Goal: Transaction & Acquisition: Obtain resource

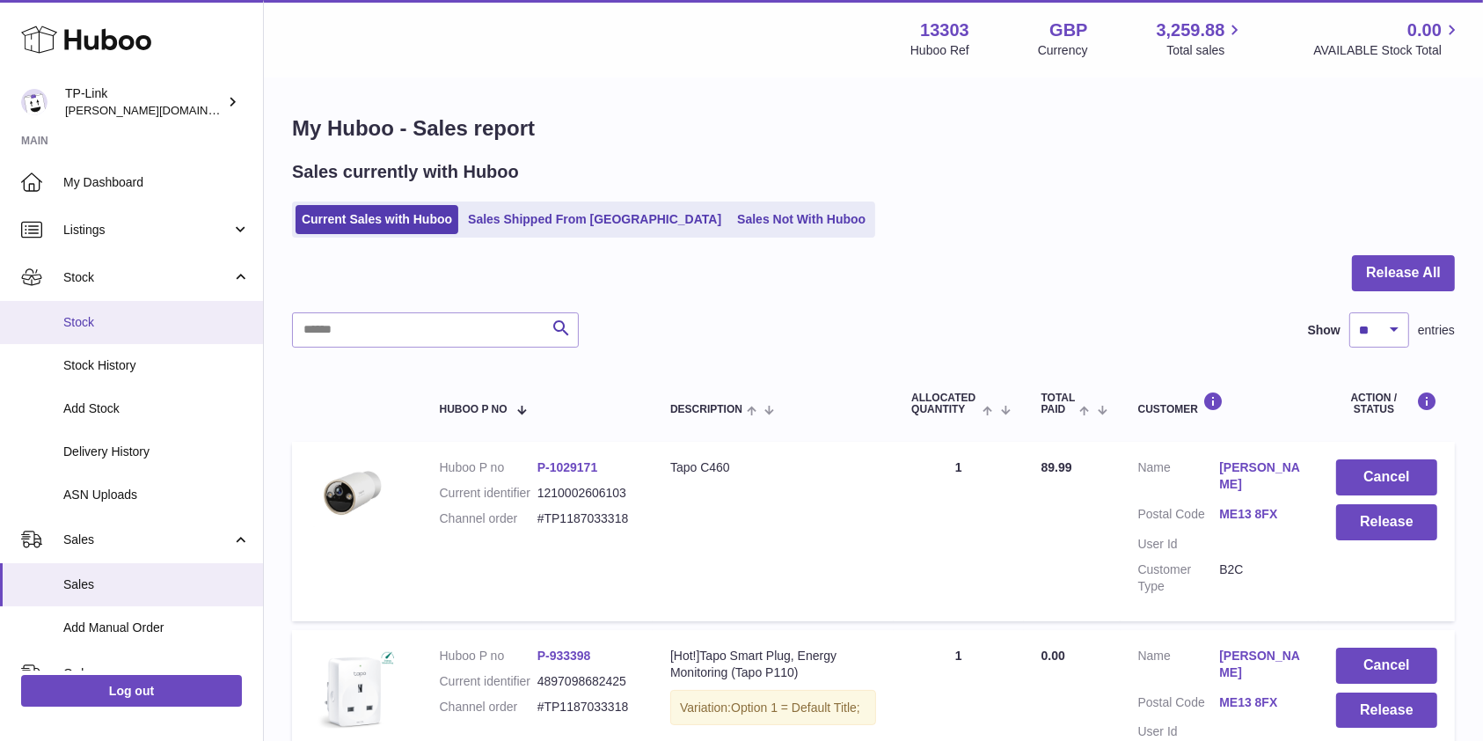
click at [149, 307] on link "Stock" at bounding box center [131, 322] width 263 height 43
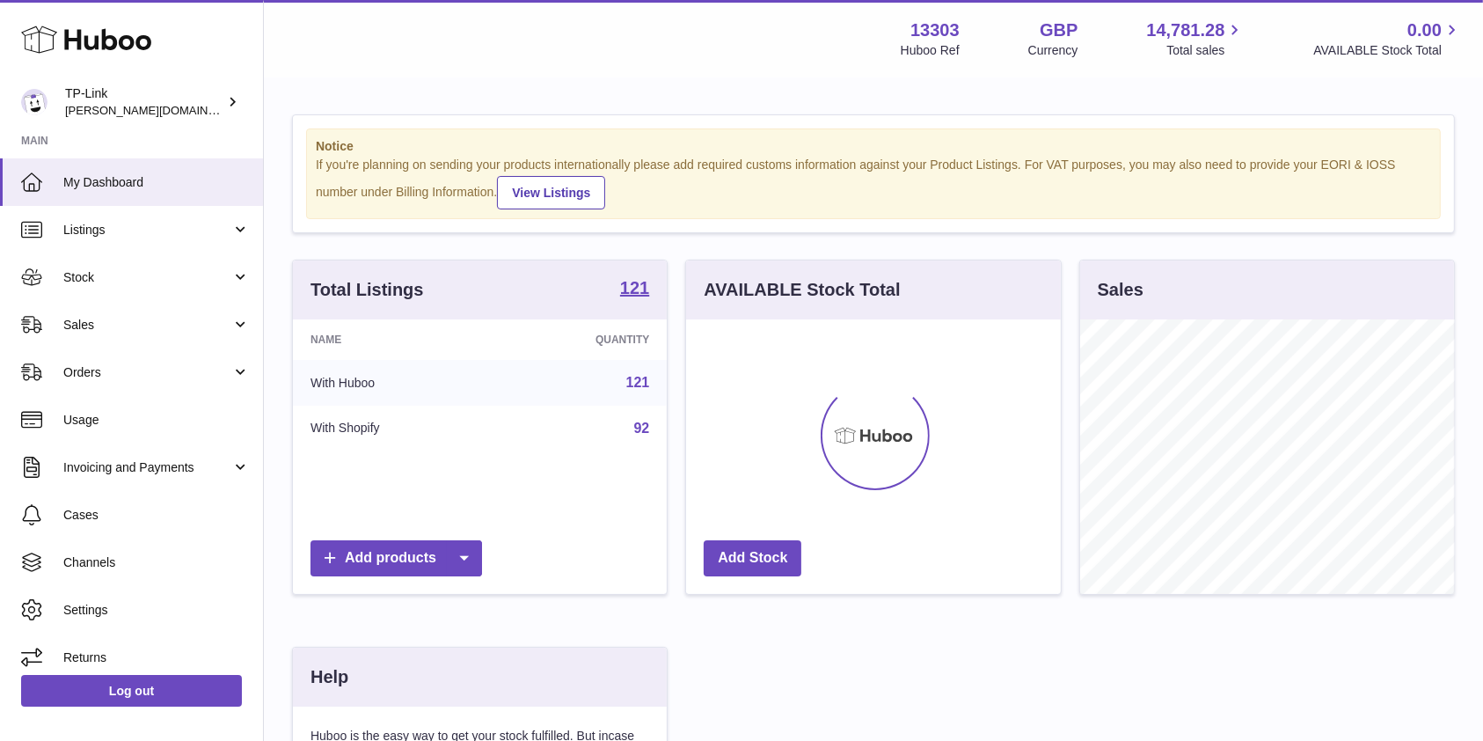
scroll to position [274, 374]
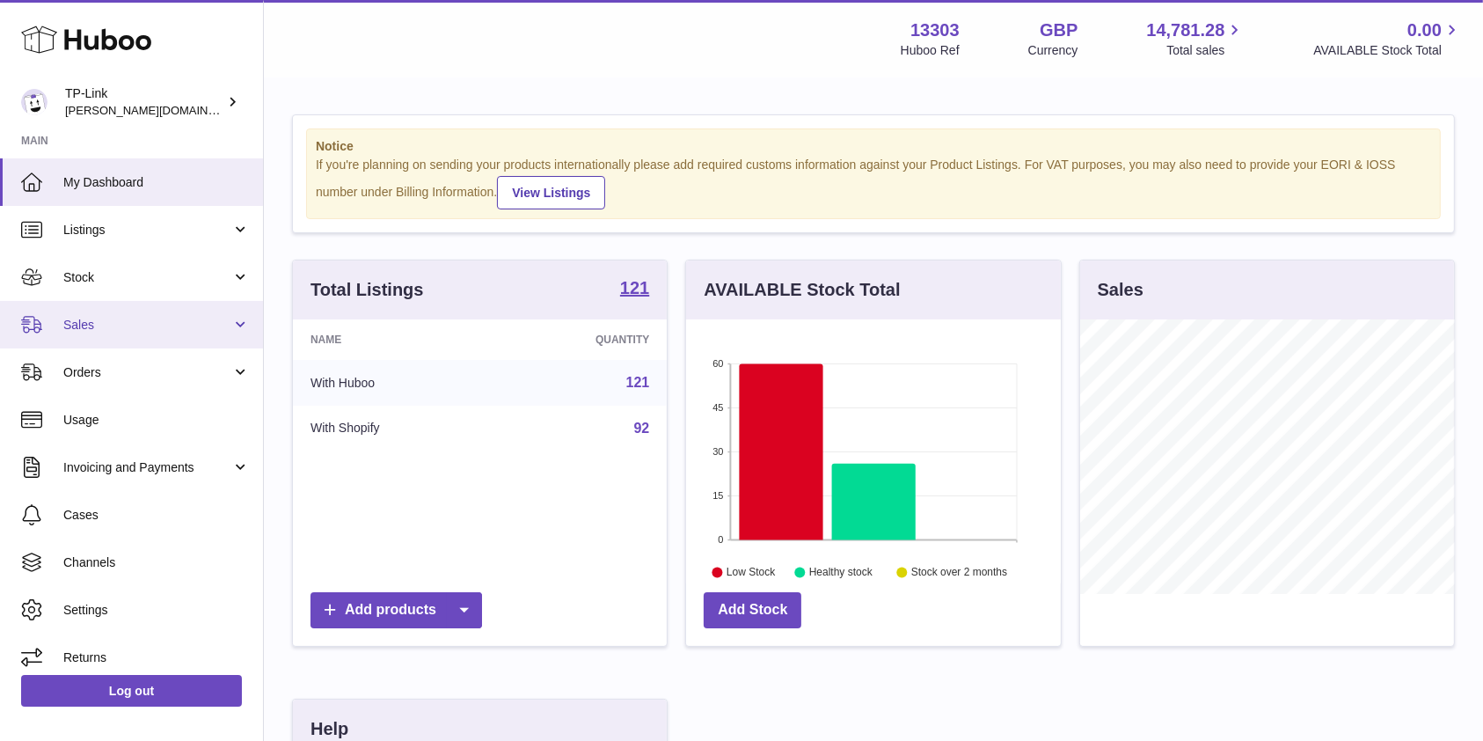
click at [148, 331] on span "Sales" at bounding box center [147, 325] width 168 height 17
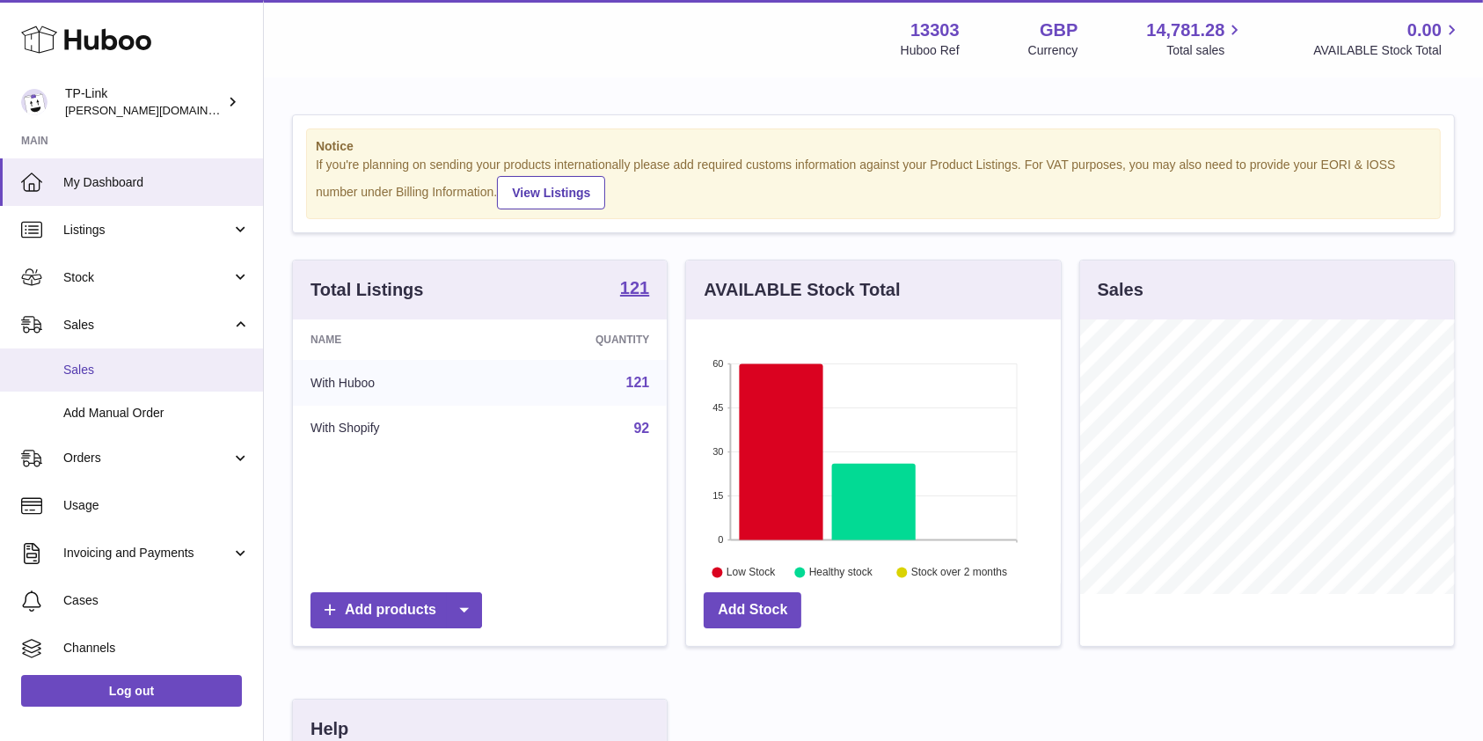
click at [145, 365] on span "Sales" at bounding box center [156, 369] width 186 height 17
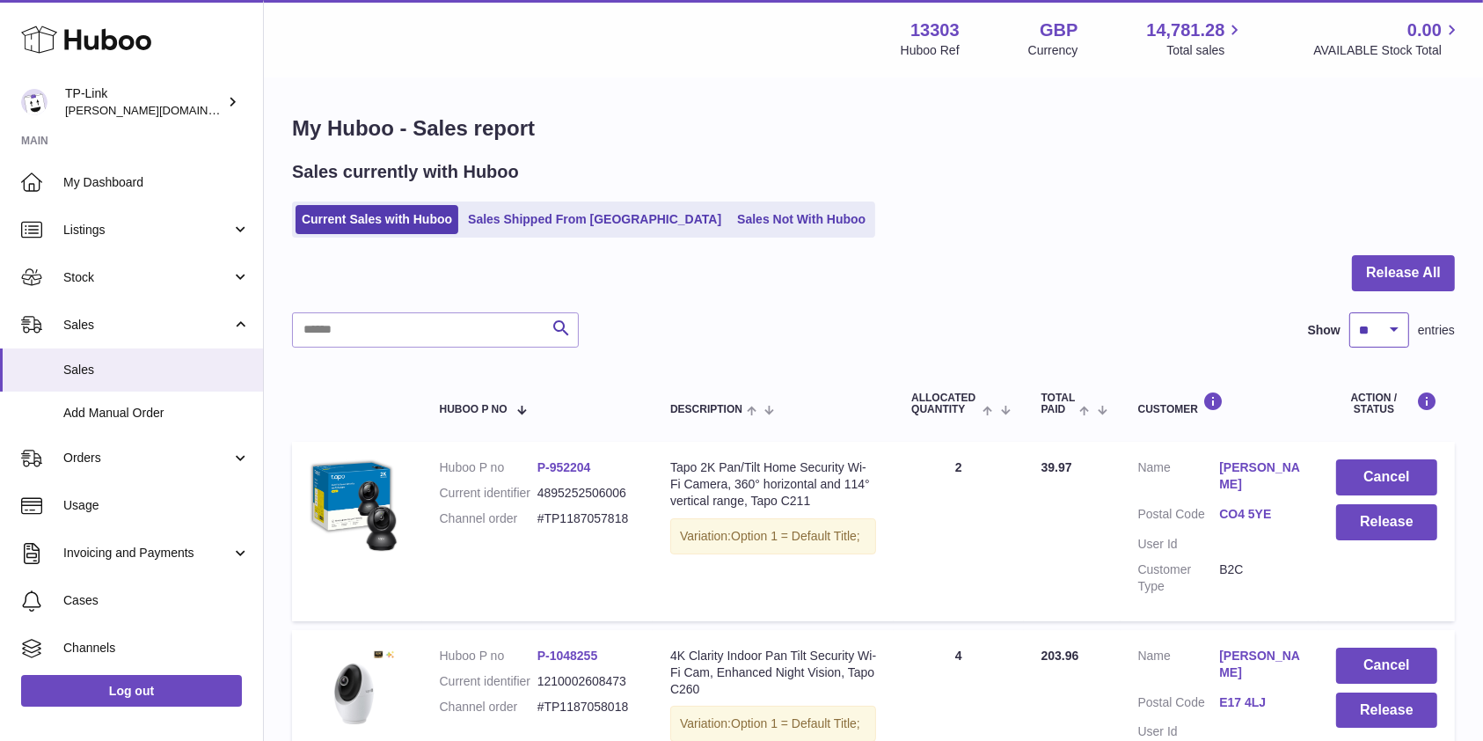
click at [1370, 331] on select "** ** ** ***" at bounding box center [1379, 329] width 60 height 35
select select "***"
click at [1349, 312] on select "** ** ** ***" at bounding box center [1379, 329] width 60 height 35
click at [134, 266] on link "Stock" at bounding box center [131, 276] width 263 height 47
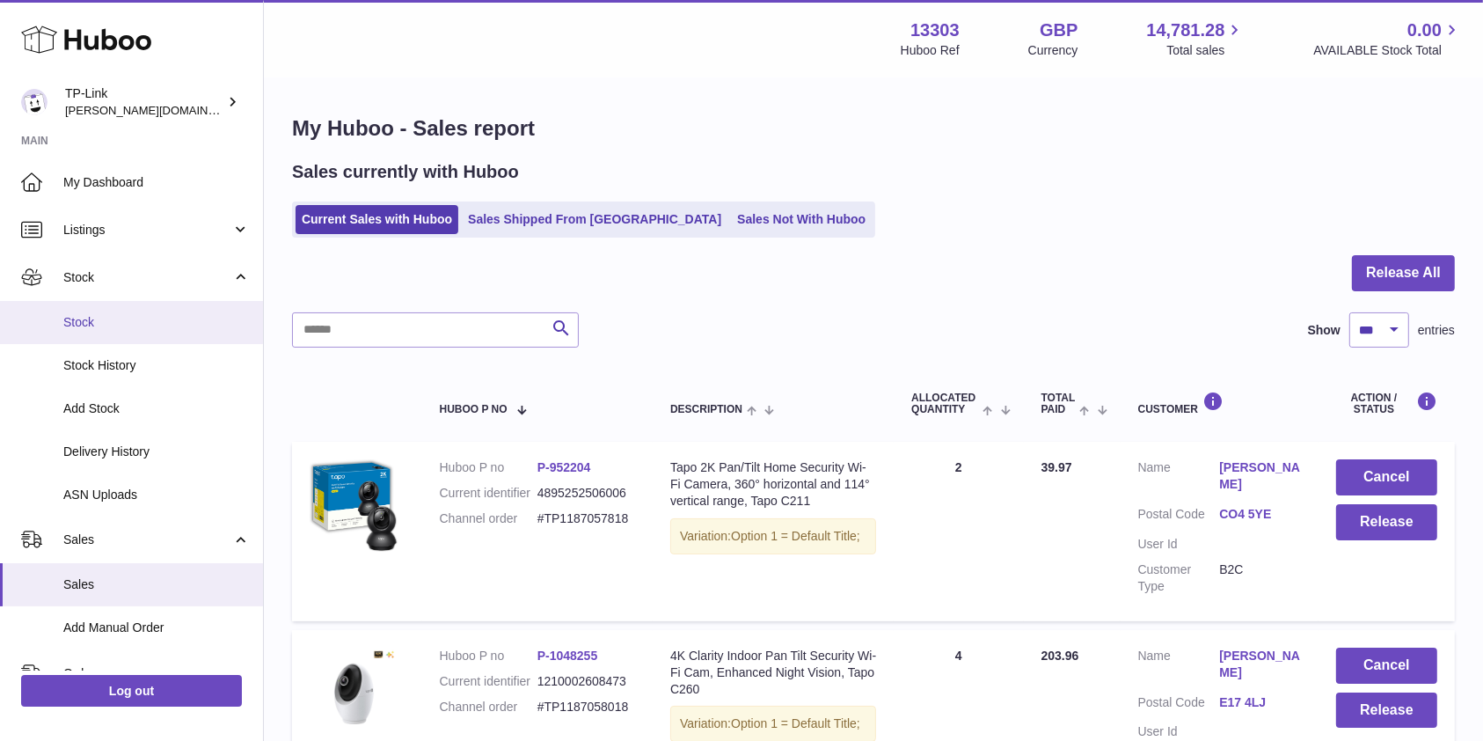
click at [129, 319] on span "Stock" at bounding box center [156, 322] width 186 height 17
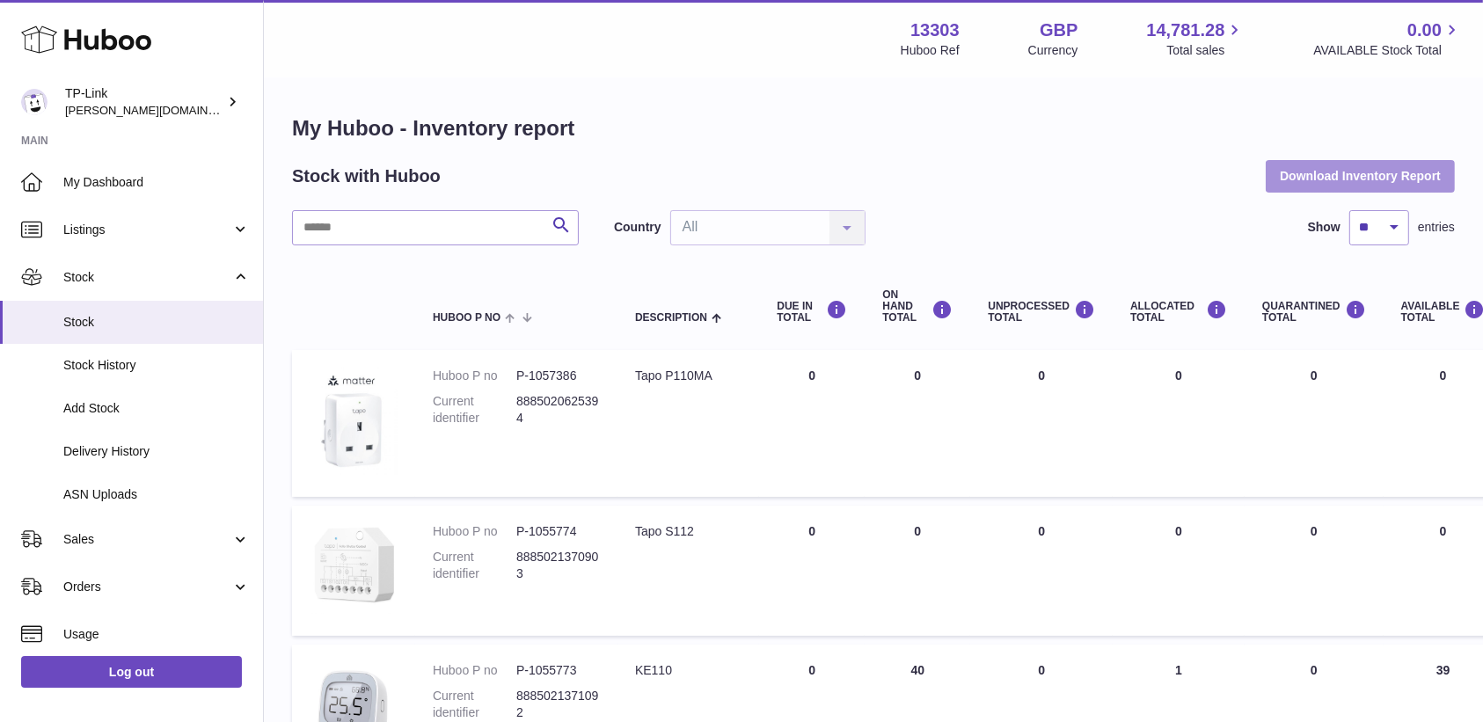
click at [1283, 166] on button "Download Inventory Report" at bounding box center [1360, 176] width 189 height 32
click at [957, 188] on div "Stock with Huboo Download Inventory Report" at bounding box center [873, 176] width 1163 height 32
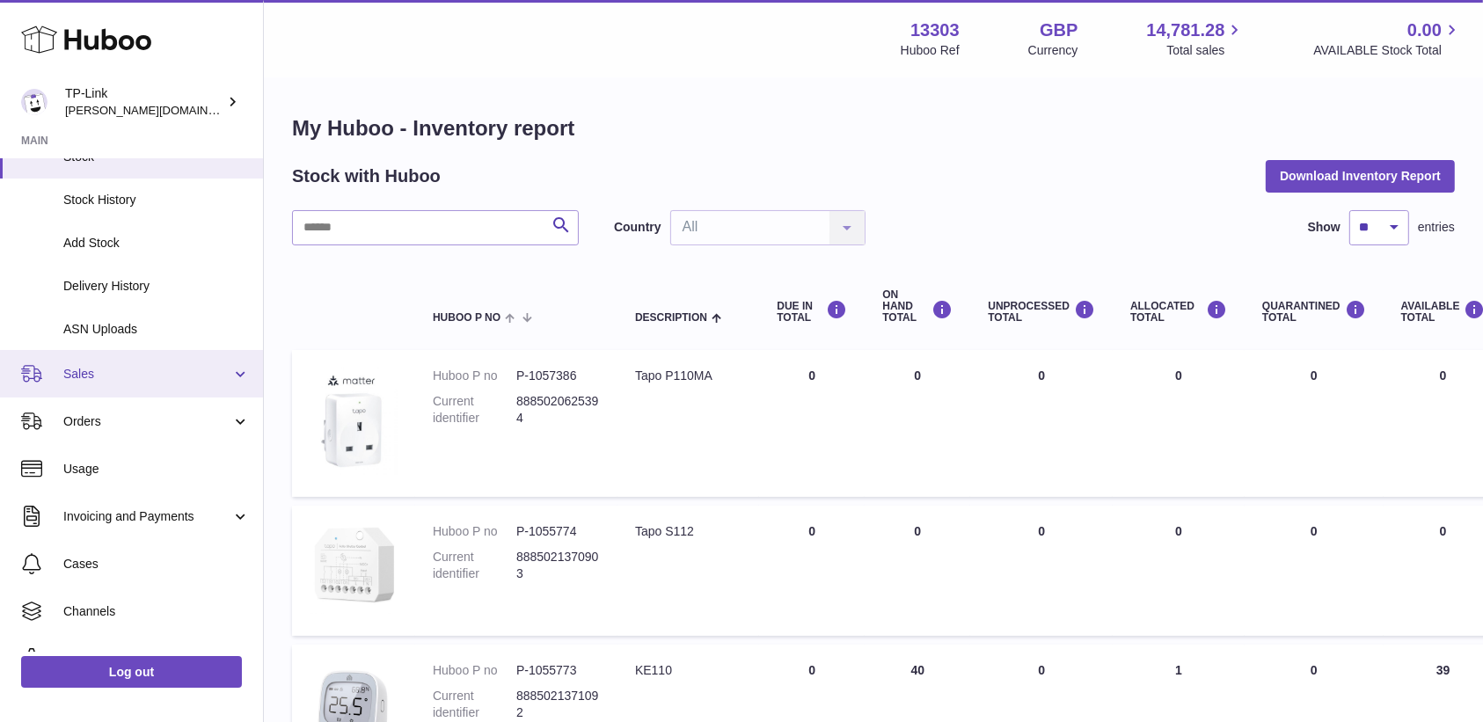
scroll to position [225, 0]
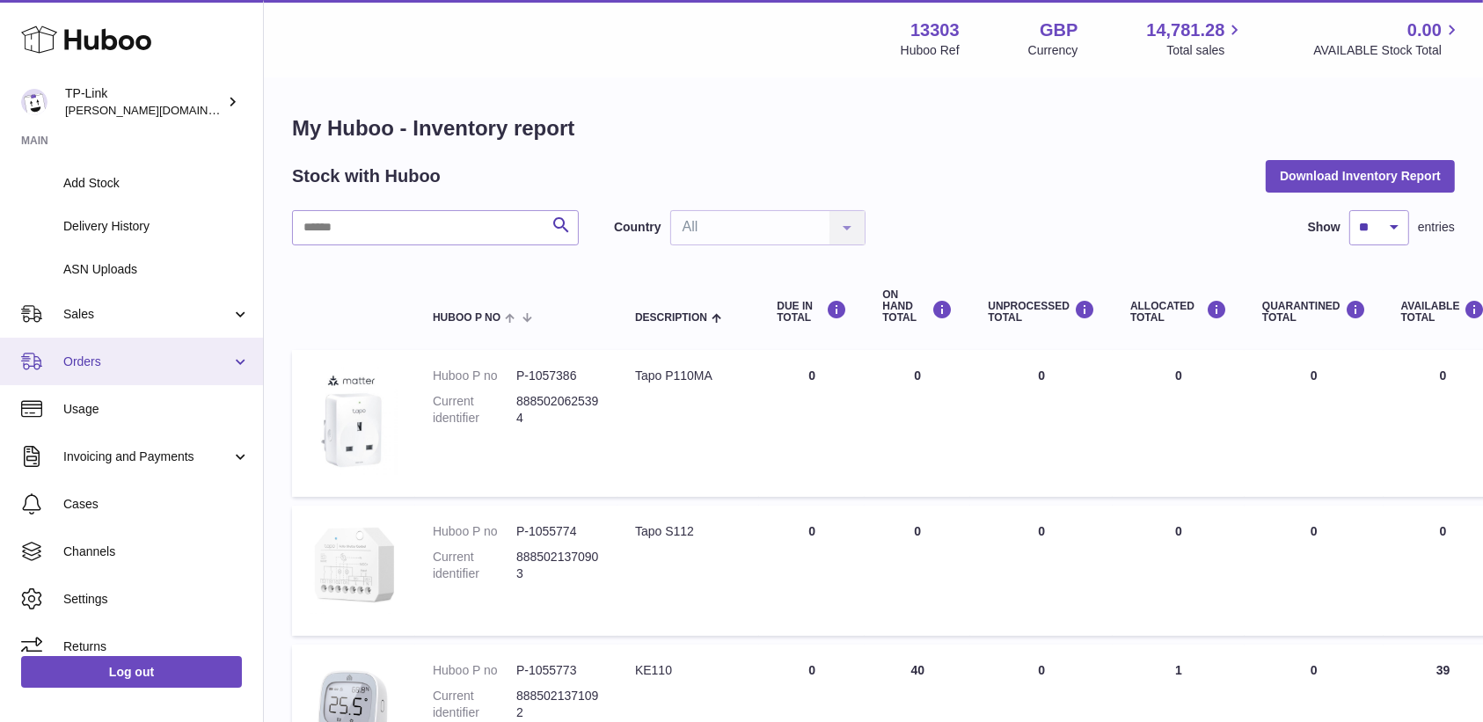
click at [146, 366] on span "Orders" at bounding box center [147, 362] width 168 height 17
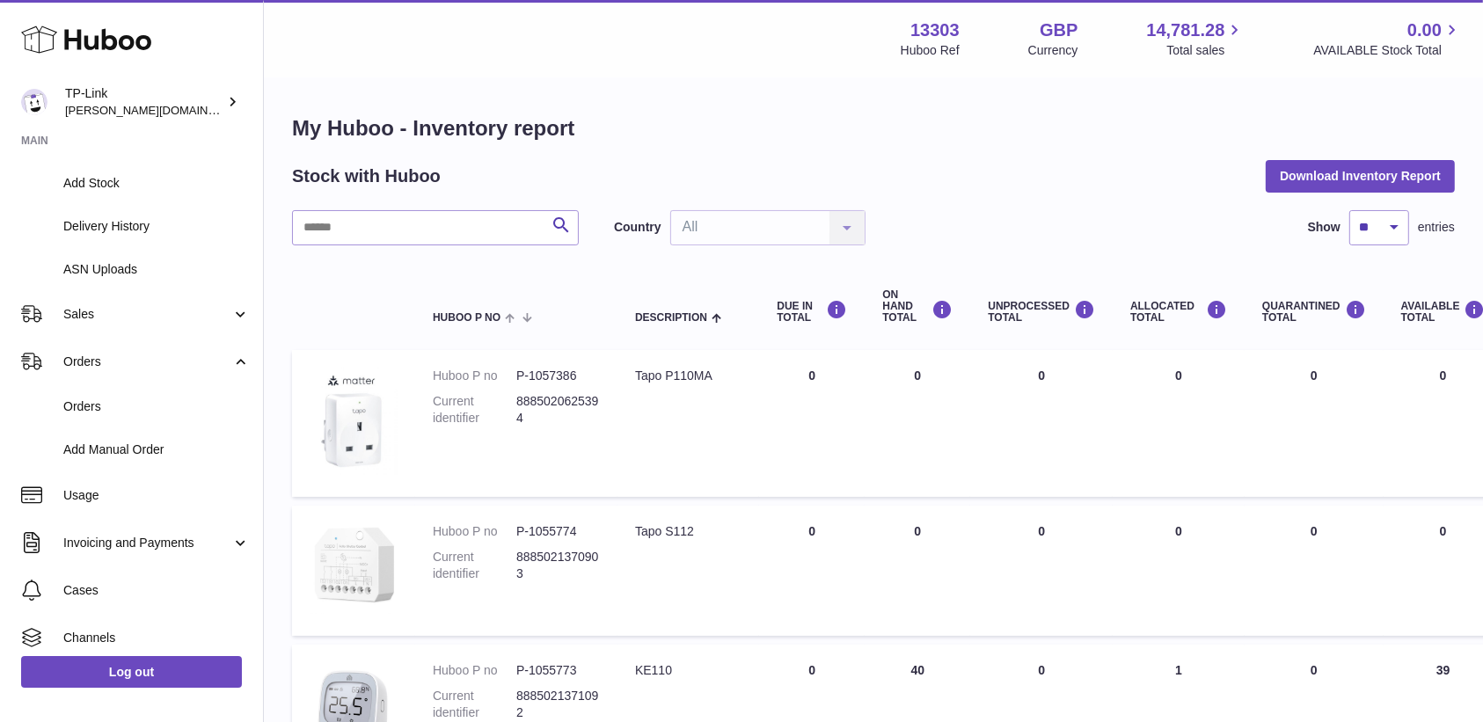
click at [1052, 215] on div "Search Country All All No elements found. Consider changing the search query. L…" at bounding box center [873, 227] width 1163 height 35
click at [1026, 210] on div "Search Country All All No elements found. Consider changing the search query. L…" at bounding box center [873, 227] width 1163 height 35
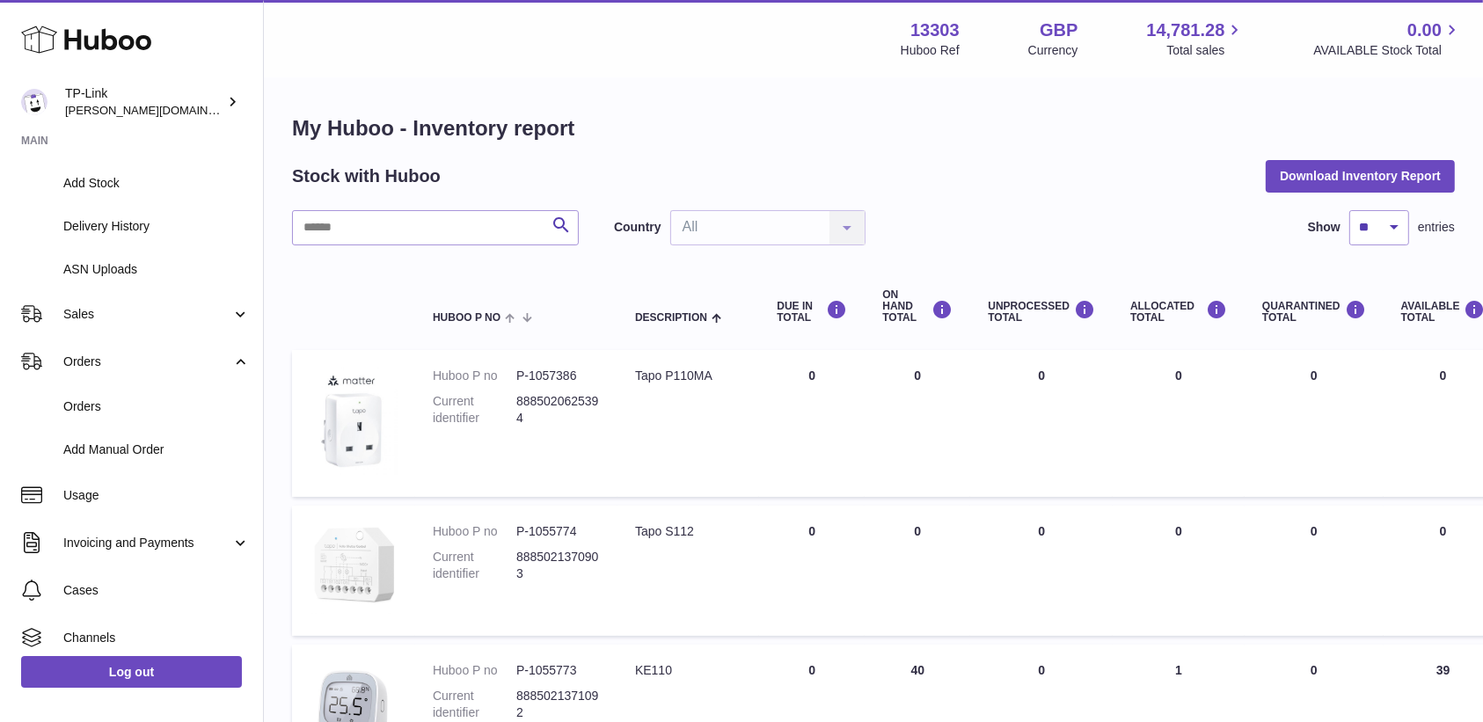
click at [1117, 161] on div "Stock with Huboo Download Inventory Report" at bounding box center [873, 176] width 1163 height 32
click at [1059, 223] on div "Search Country All All No elements found. Consider changing the search query. L…" at bounding box center [873, 227] width 1163 height 35
click at [997, 173] on div "Stock with Huboo Download Inventory Report" at bounding box center [873, 176] width 1163 height 32
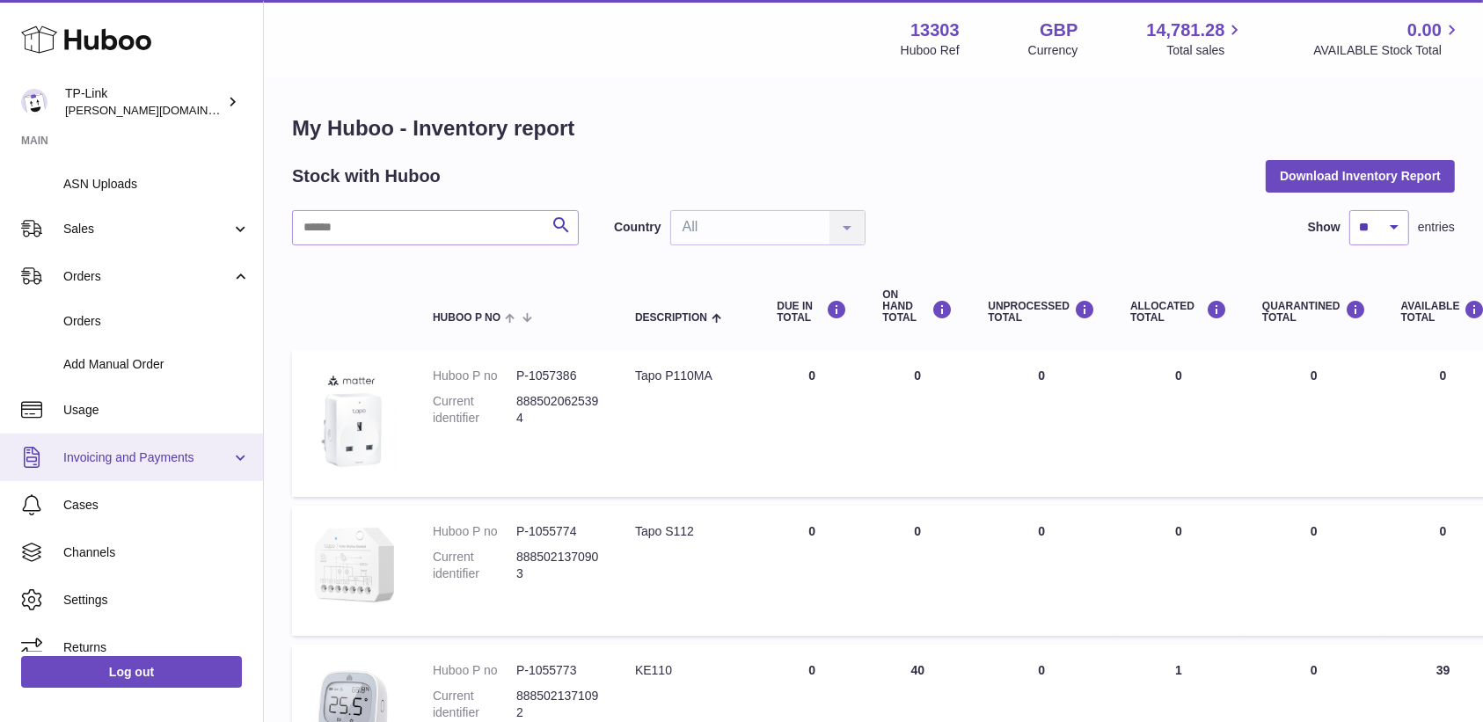
click at [148, 455] on span "Invoicing and Payments" at bounding box center [147, 457] width 168 height 17
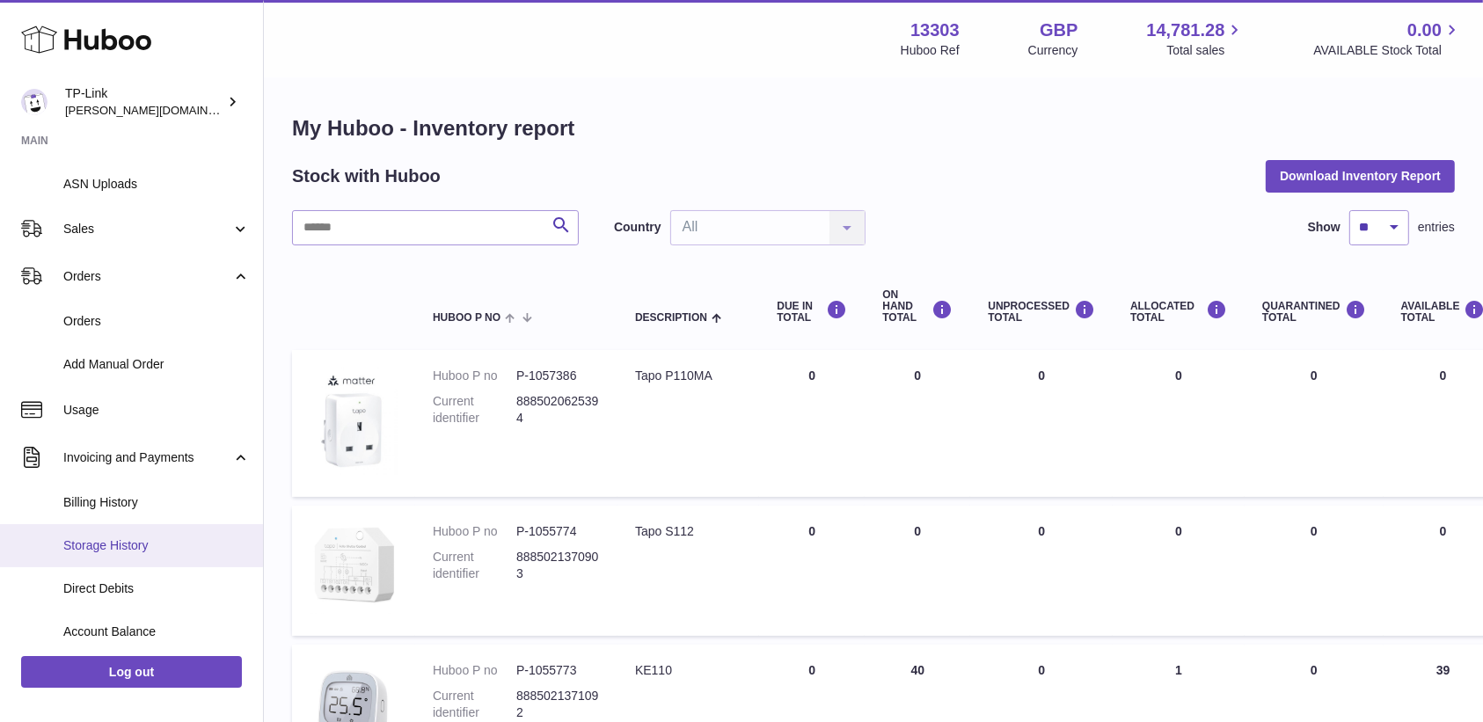
click at [150, 553] on span "Storage History" at bounding box center [156, 545] width 186 height 17
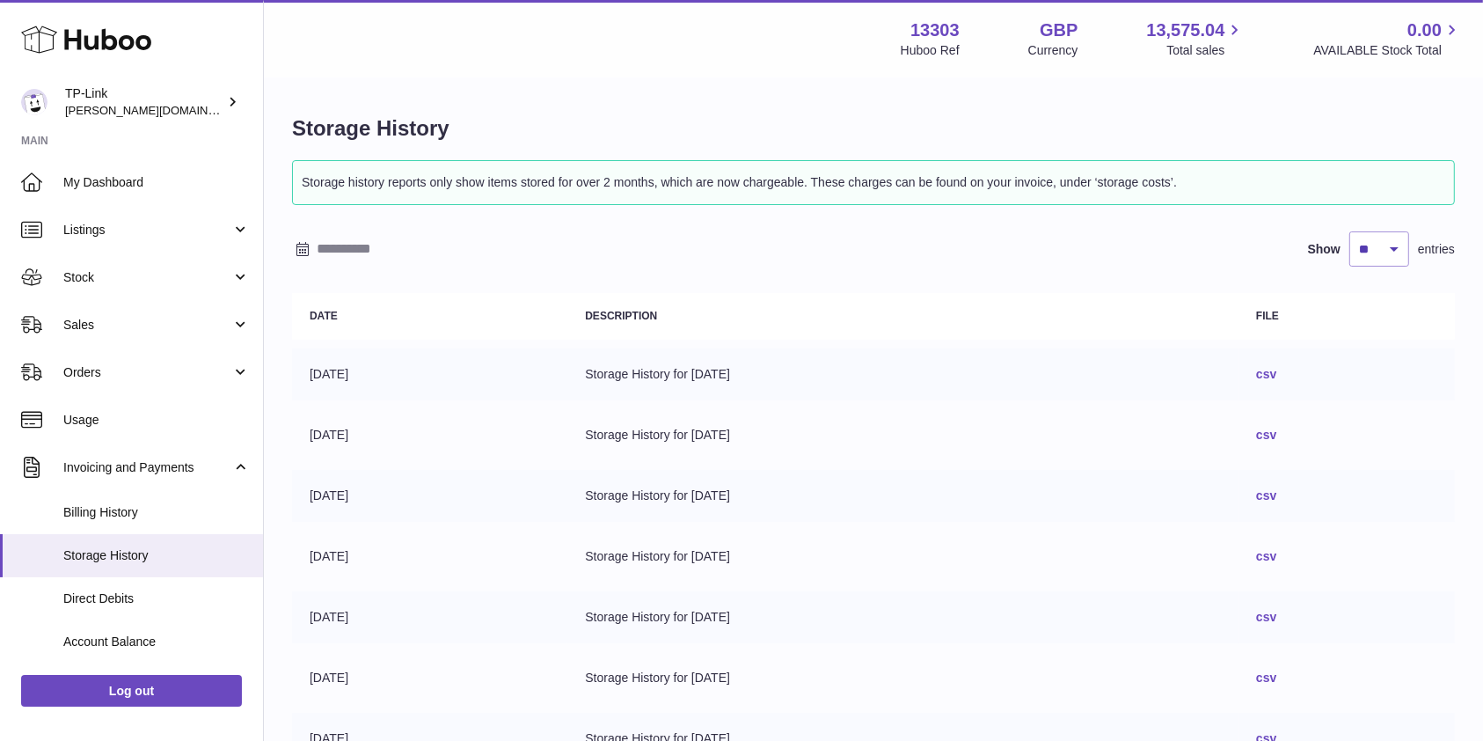
click at [1276, 375] on link "csv" at bounding box center [1266, 374] width 20 height 14
click at [1108, 212] on div "Storage history reports only show items stored for over 2 months, which are now…" at bounding box center [873, 573] width 1163 height 826
click at [730, 11] on div "Menu Huboo 13303 Huboo Ref GBP Currency 13,575.04 Total sales 0.00 AVAILABLE St…" at bounding box center [873, 38] width 1219 height 77
click at [774, 81] on div "Storage History Storage history reports only show items stored for over 2 month…" at bounding box center [873, 556] width 1219 height 955
click at [683, 127] on h1 "Storage History" at bounding box center [873, 128] width 1163 height 28
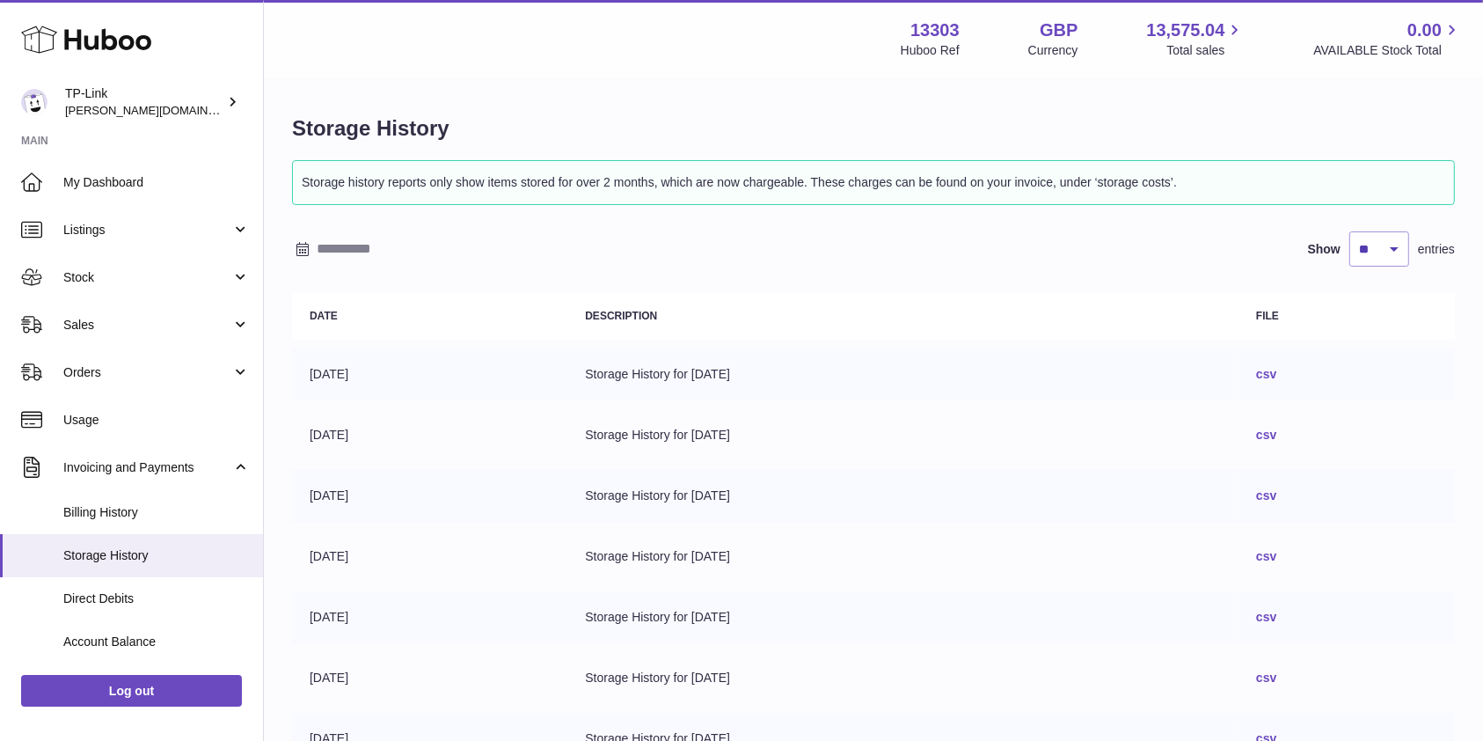
click at [709, 74] on div "Menu Huboo 13303 Huboo Ref GBP Currency 13,575.04 Total sales 0.00 AVAILABLE St…" at bounding box center [873, 38] width 1219 height 77
click at [652, 102] on div "Storage History Storage history reports only show items stored for over 2 month…" at bounding box center [873, 556] width 1219 height 955
click at [764, 97] on div "Storage History Storage history reports only show items stored for over 2 month…" at bounding box center [873, 556] width 1219 height 955
click at [648, 75] on div "Menu Huboo 13303 Huboo Ref GBP Currency 13,575.04 Total sales 0.00 AVAILABLE St…" at bounding box center [873, 38] width 1219 height 77
click at [640, 71] on div "Menu Huboo 13303 Huboo Ref GBP Currency 13,575.04 Total sales 0.00 AVAILABLE St…" at bounding box center [873, 38] width 1219 height 77
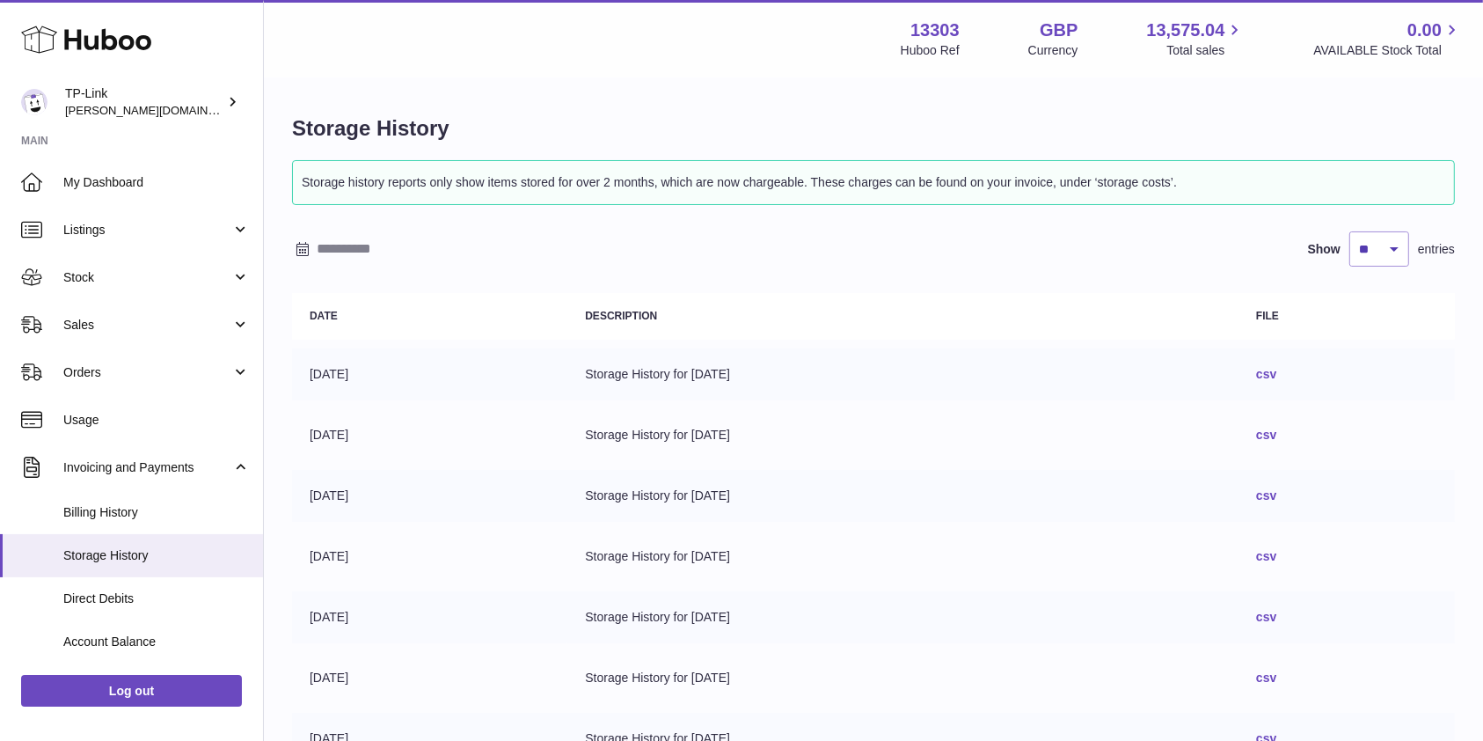
click at [798, 123] on h1 "Storage History" at bounding box center [873, 128] width 1163 height 28
